Goal: Task Accomplishment & Management: Use online tool/utility

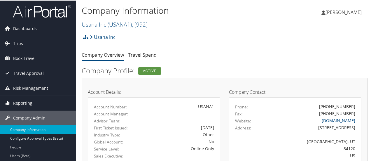
click at [21, 102] on span "Reporting" at bounding box center [22, 102] width 19 height 15
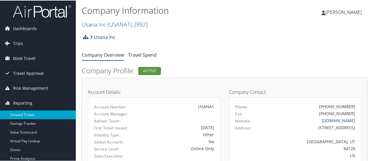
click at [21, 113] on link "Unused Tickets" at bounding box center [38, 114] width 76 height 9
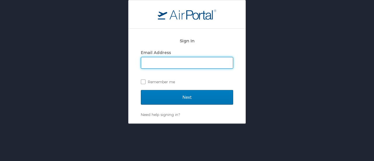
type input "[PERSON_NAME][EMAIL_ADDRESS][PERSON_NAME][DOMAIN_NAME]"
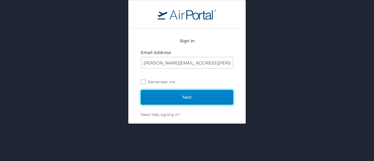
click at [183, 91] on input "Next" at bounding box center [187, 97] width 92 height 15
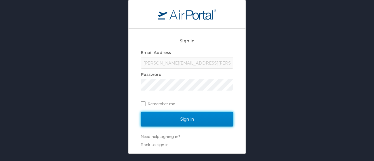
click at [159, 121] on input "Sign In" at bounding box center [187, 119] width 92 height 15
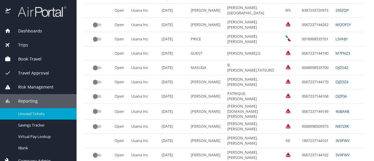
scroll to position [133, 0]
click at [148, 108] on Inc "Usana Inc" at bounding box center [144, 111] width 30 height 16
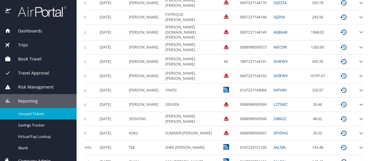
scroll to position [201, 0]
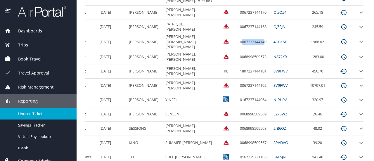
drag, startPoint x: 254, startPoint y: 39, endPoint x: 230, endPoint y: 41, distance: 24.3
click at [237, 41] on td "0067237144149" at bounding box center [254, 42] width 34 height 16
click at [256, 41] on td "0067237144149" at bounding box center [254, 42] width 34 height 16
click at [255, 39] on td "0067237144149" at bounding box center [254, 42] width 34 height 16
drag, startPoint x: 255, startPoint y: 39, endPoint x: 223, endPoint y: 40, distance: 31.6
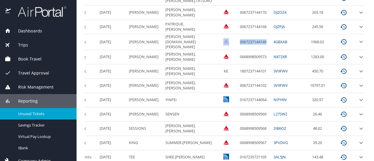
click at [223, 40] on tr "Open Usana Inc 9/2/2026 BENEDICT PETER.GEORGE 0067237144149 4GBXAB 1968.02" at bounding box center [196, 42] width 346 height 16
copy tr "0067237144149"
click at [357, 39] on icon "expand row" at bounding box center [360, 41] width 7 height 7
